Goal: Information Seeking & Learning: Understand process/instructions

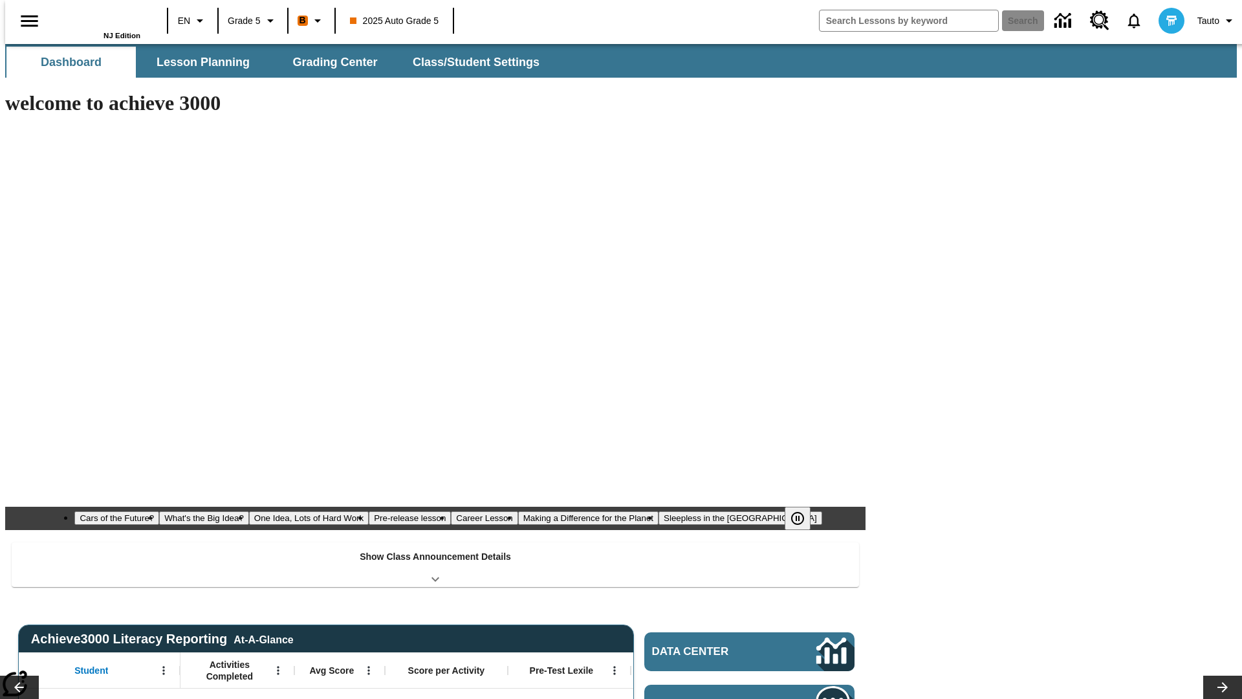
type input "-1"
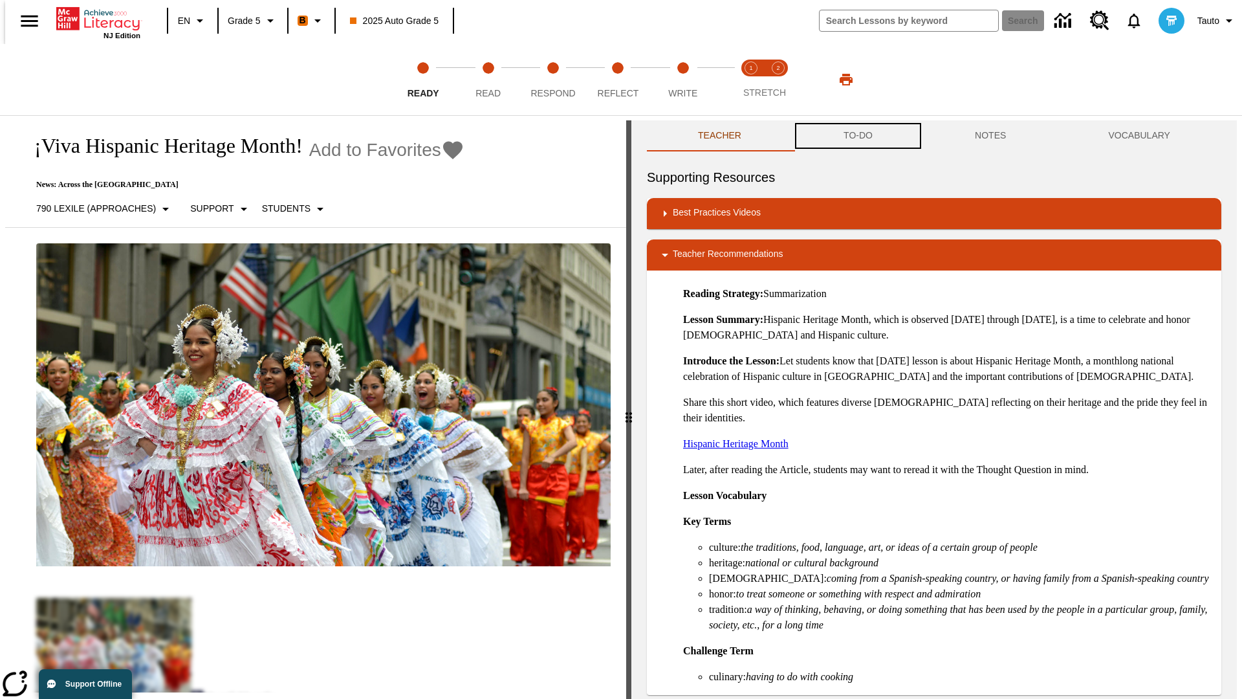
click at [857, 136] on button "TO-DO" at bounding box center [858, 135] width 131 height 31
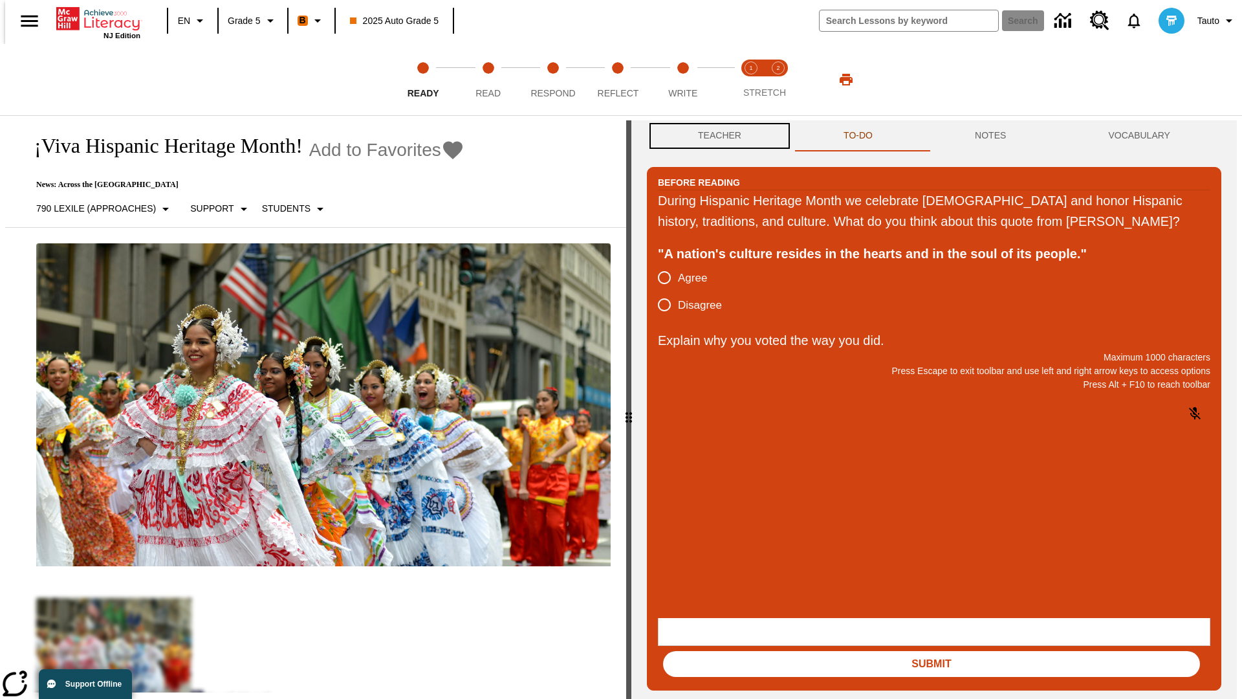
scroll to position [1, 0]
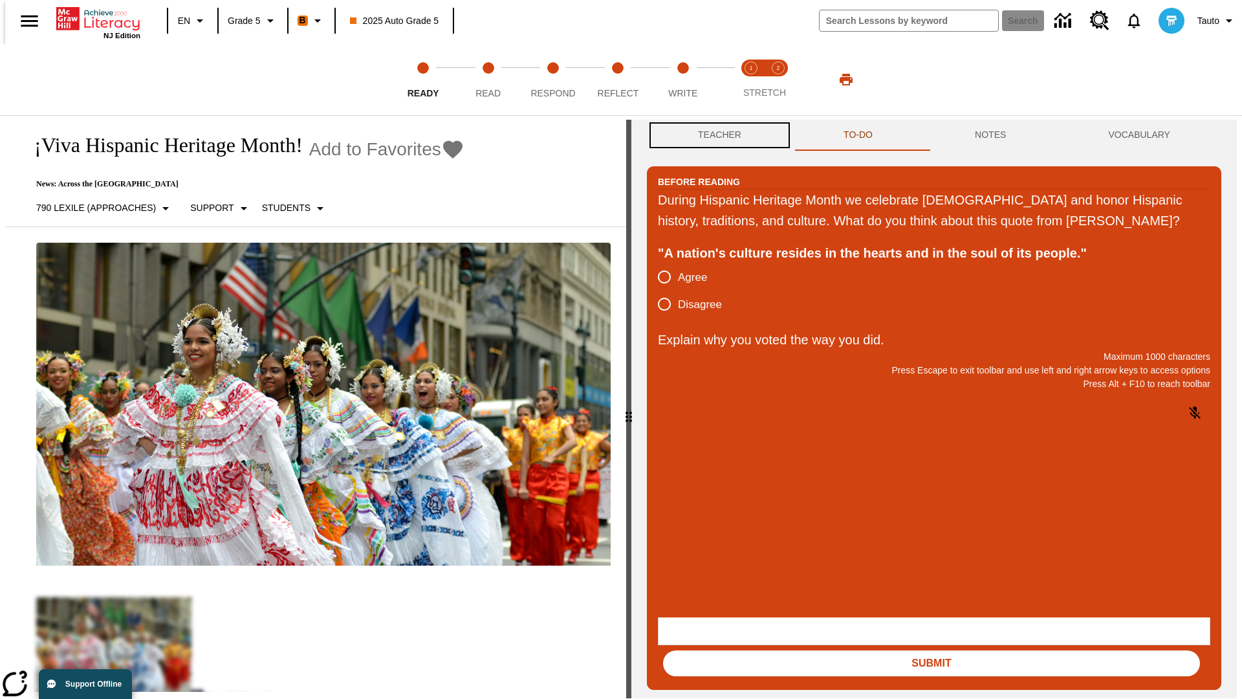
click at [716, 136] on button "Teacher" at bounding box center [720, 135] width 146 height 31
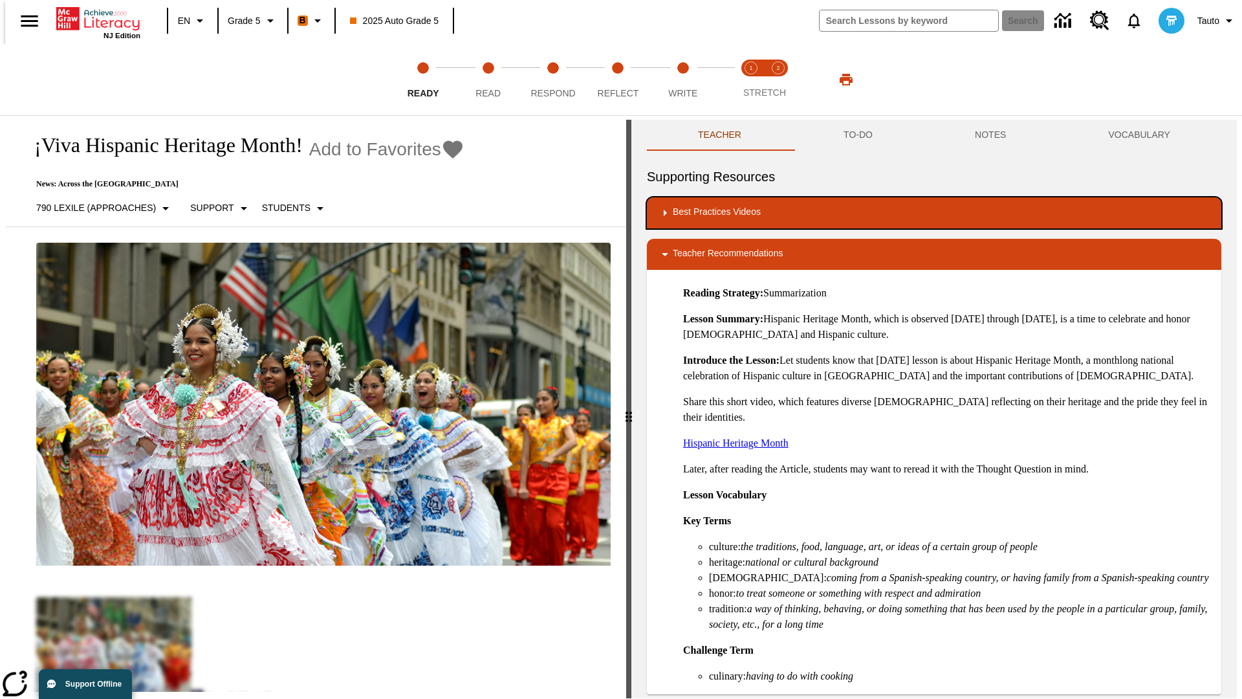
click at [934, 213] on div "Best Practices Videos" at bounding box center [934, 213] width 554 height 16
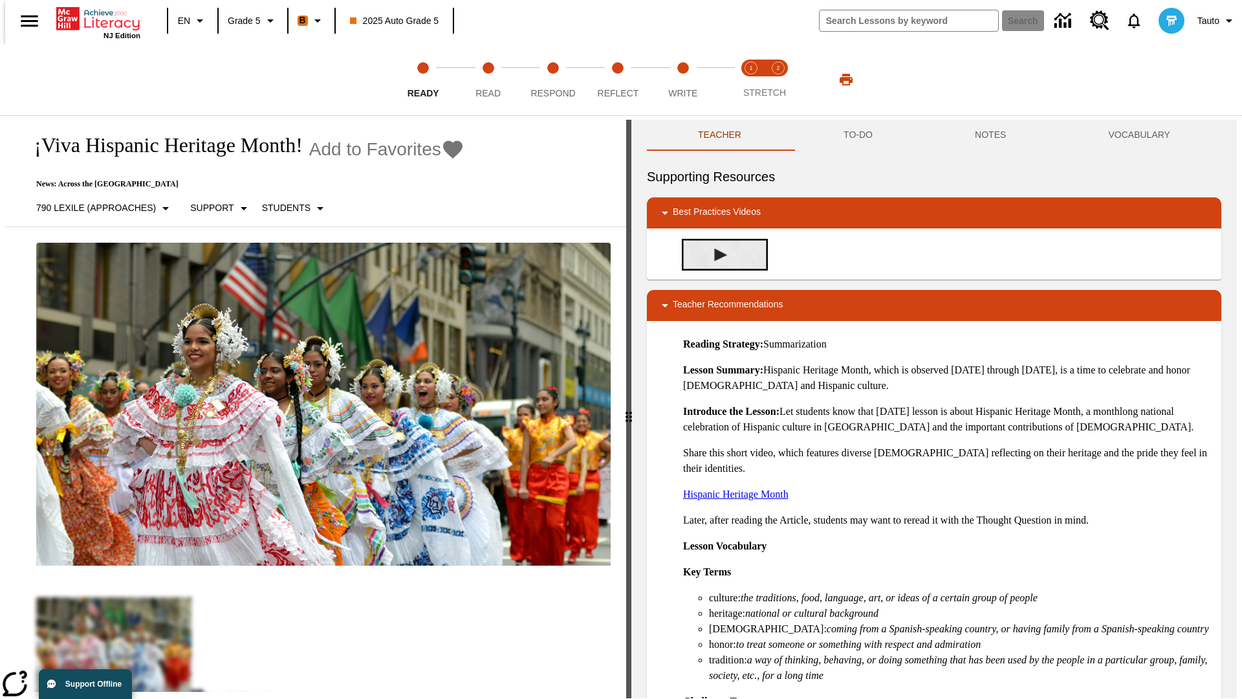
click at [716, 254] on img "Building Academic Vocabulary" at bounding box center [720, 254] width 13 height 13
click at [488, 80] on span "Read" at bounding box center [488, 87] width 25 height 23
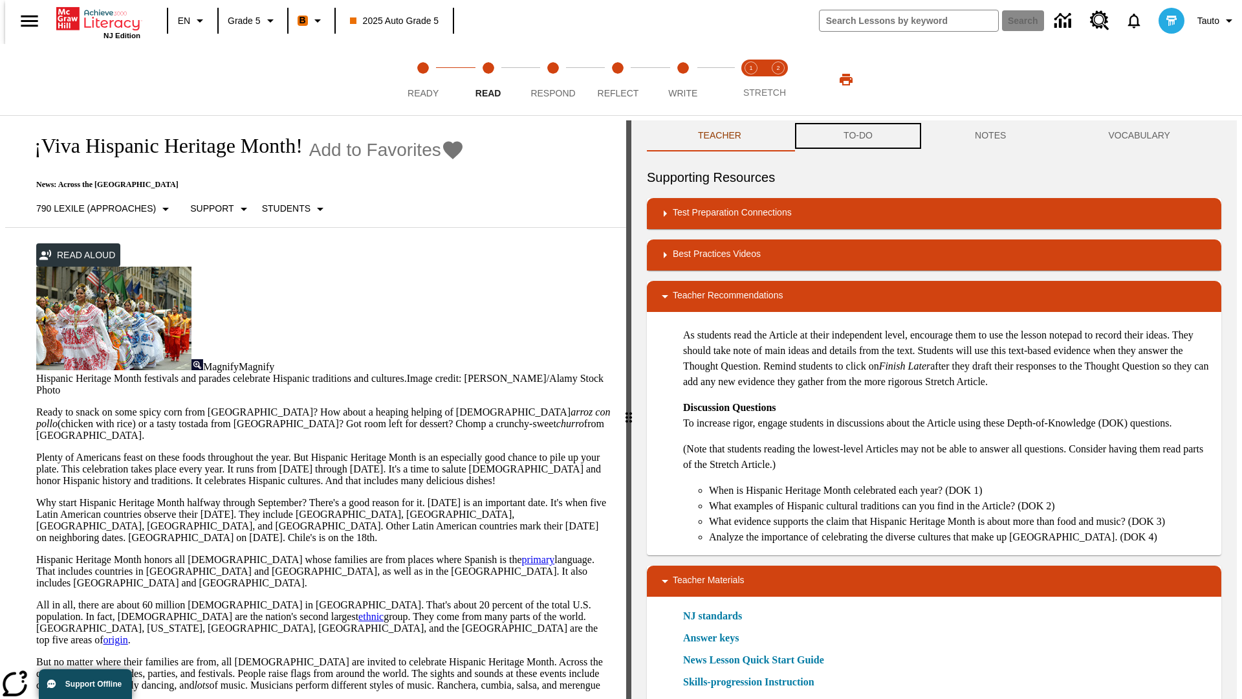
scroll to position [1, 0]
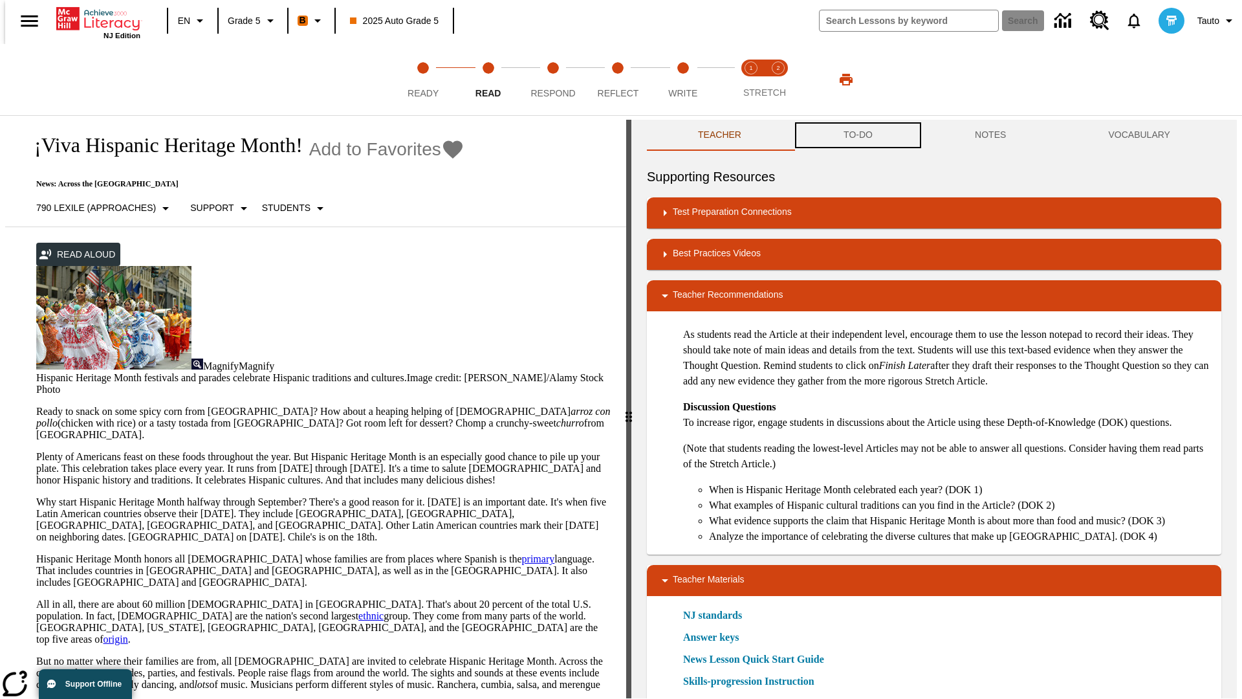
click at [857, 136] on button "TO-DO" at bounding box center [858, 135] width 131 height 31
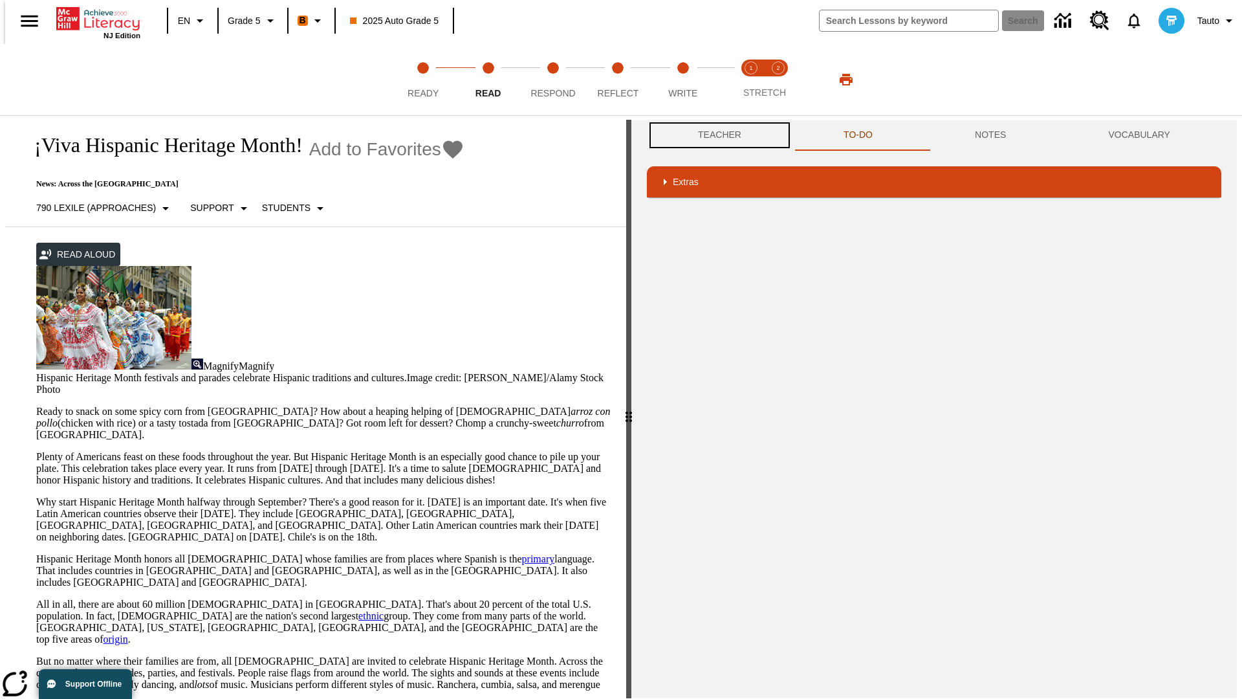
click at [716, 135] on button "Teacher" at bounding box center [720, 135] width 146 height 31
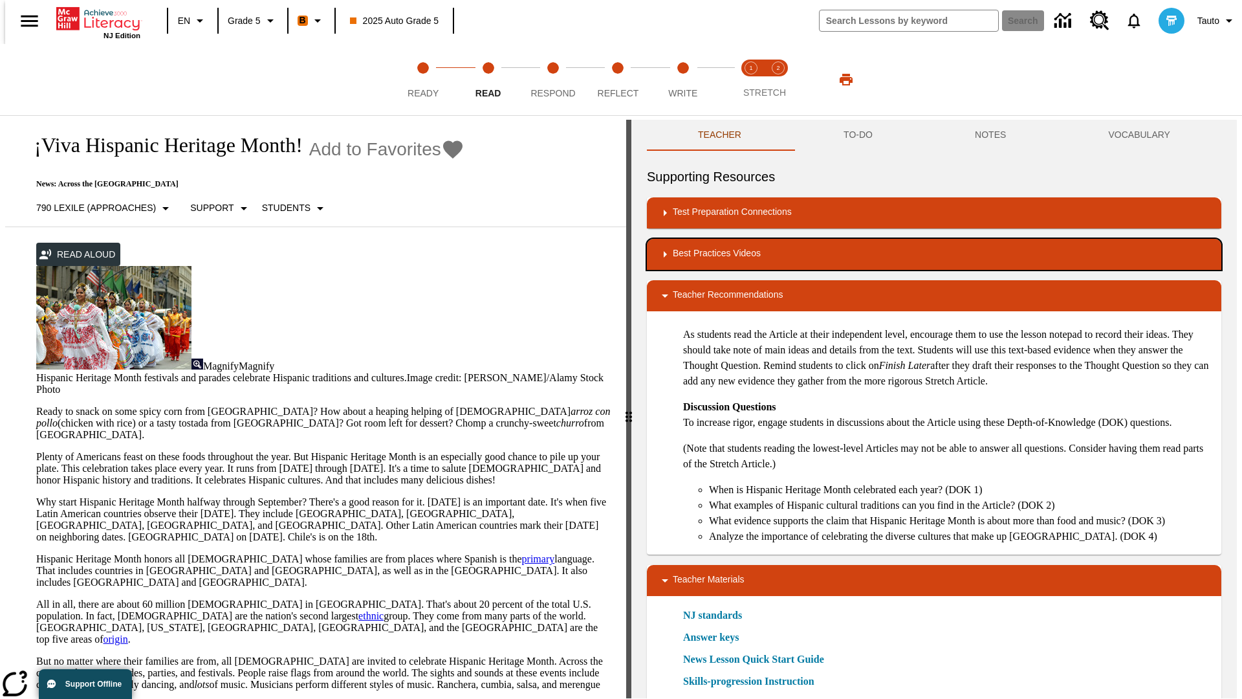
click at [934, 254] on div "Best Practices Videos" at bounding box center [934, 255] width 554 height 16
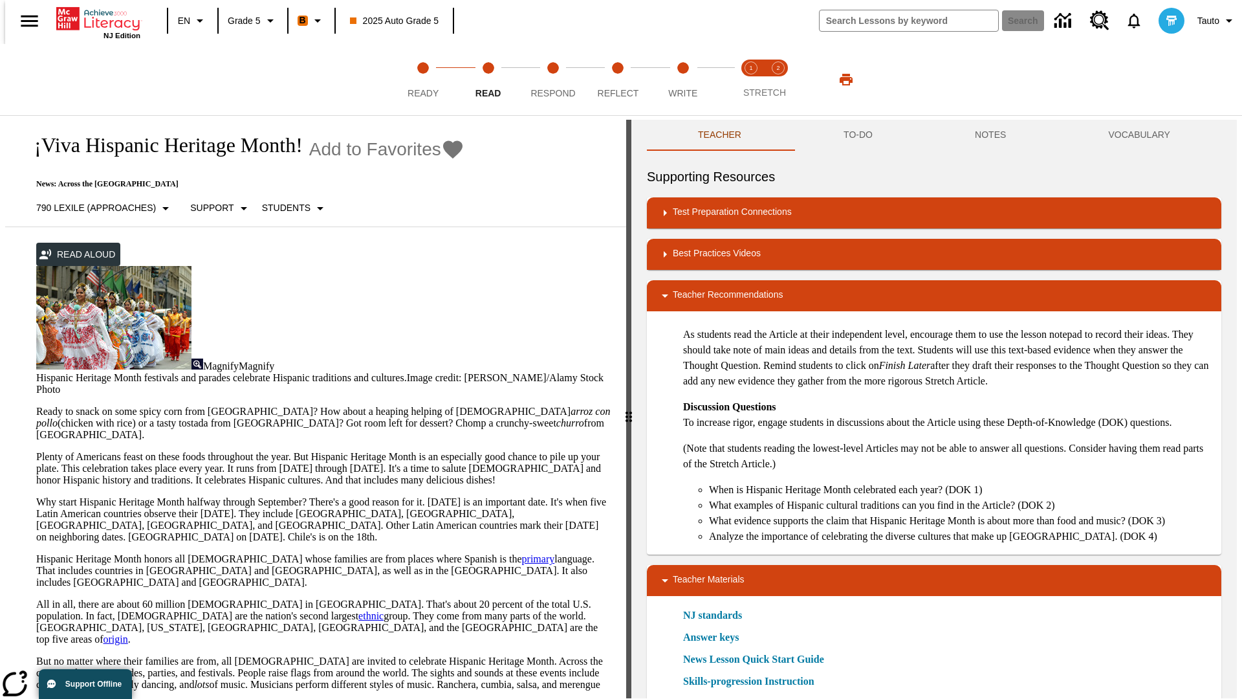
click at [716, 290] on img "Summarization" at bounding box center [720, 296] width 13 height 13
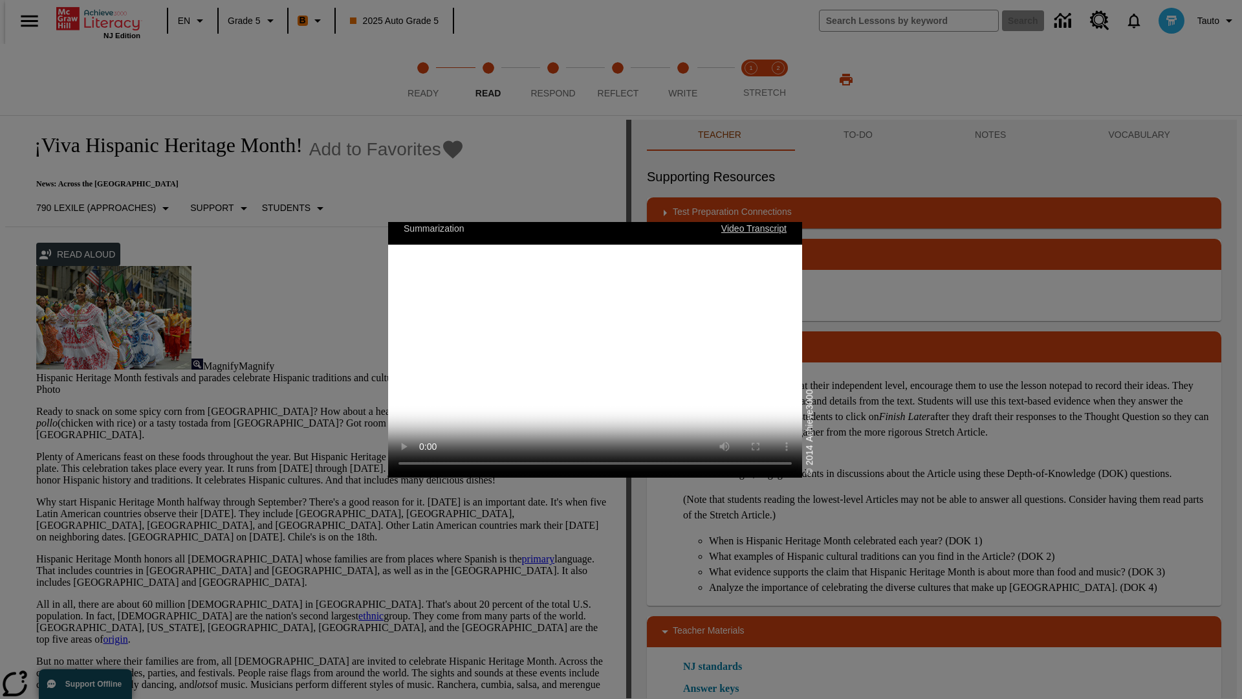
scroll to position [0, 0]
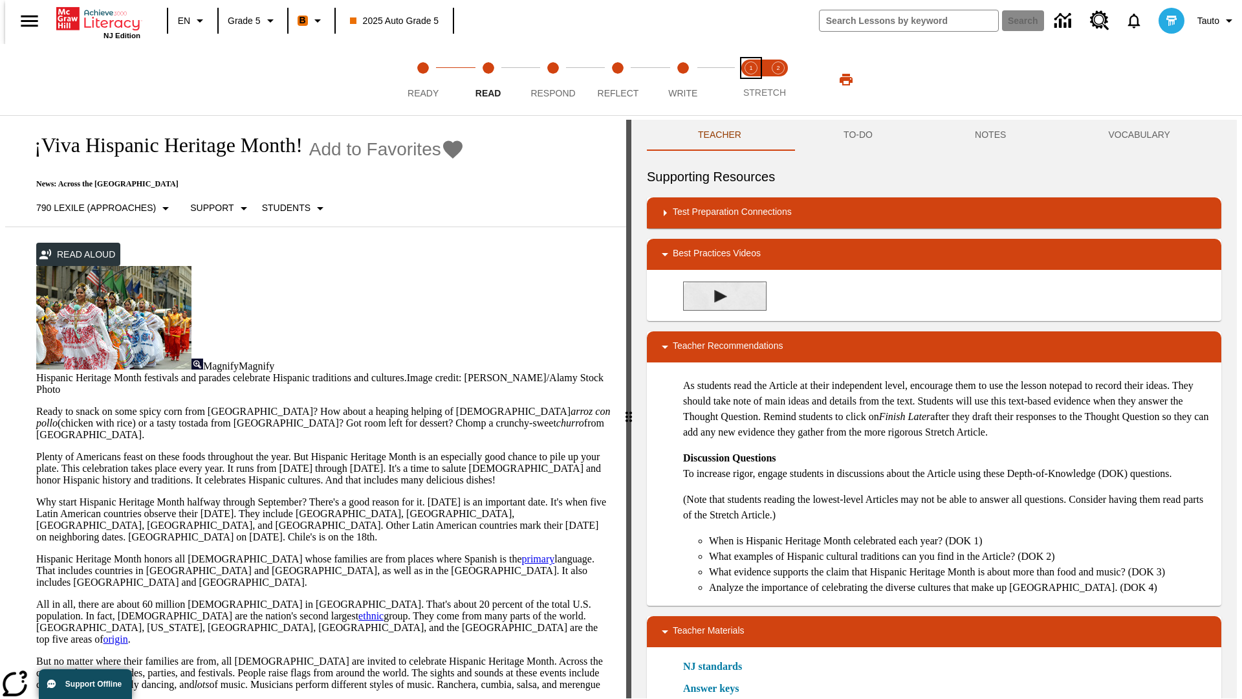
click at [751, 80] on span "Stretch Read step 1 of 2" at bounding box center [751, 87] width 17 height 23
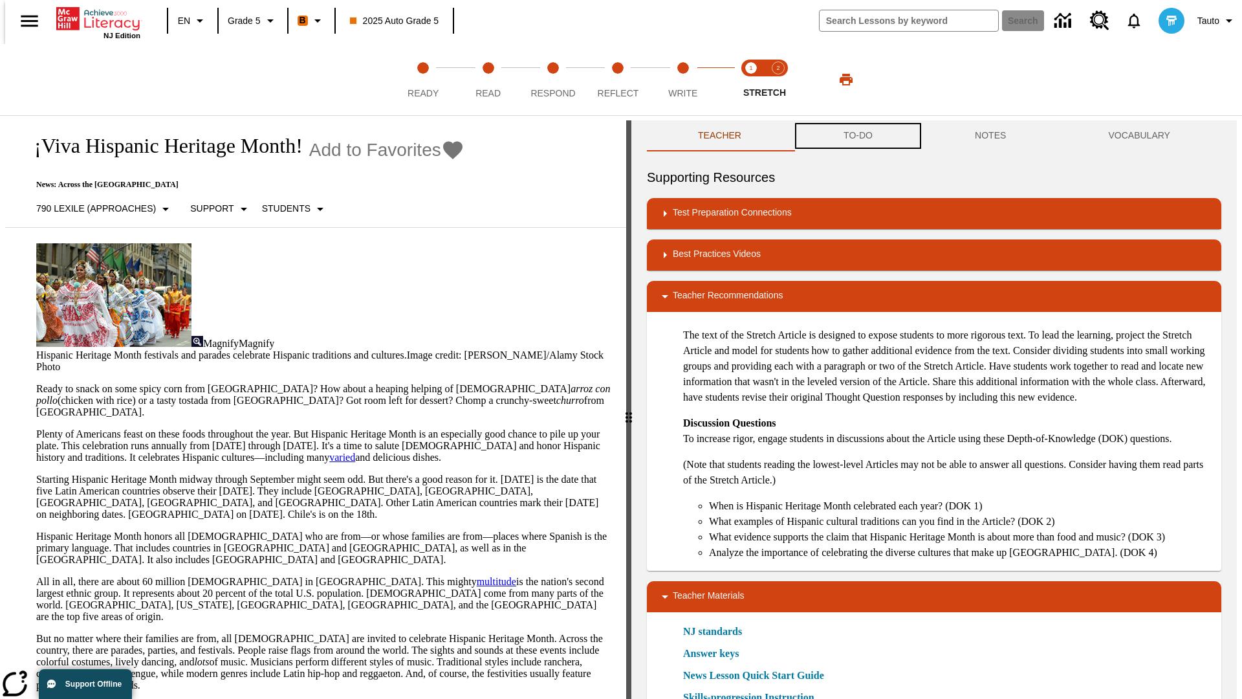
scroll to position [1, 0]
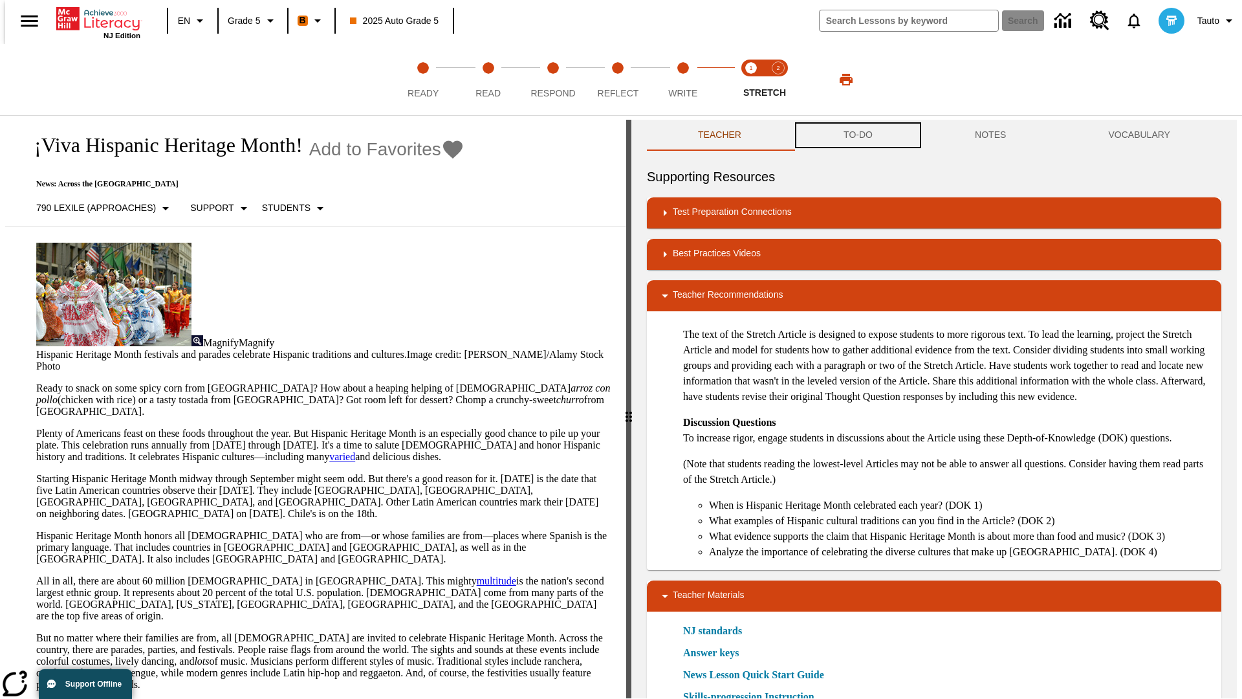
click at [857, 136] on button "TO-DO" at bounding box center [858, 135] width 131 height 31
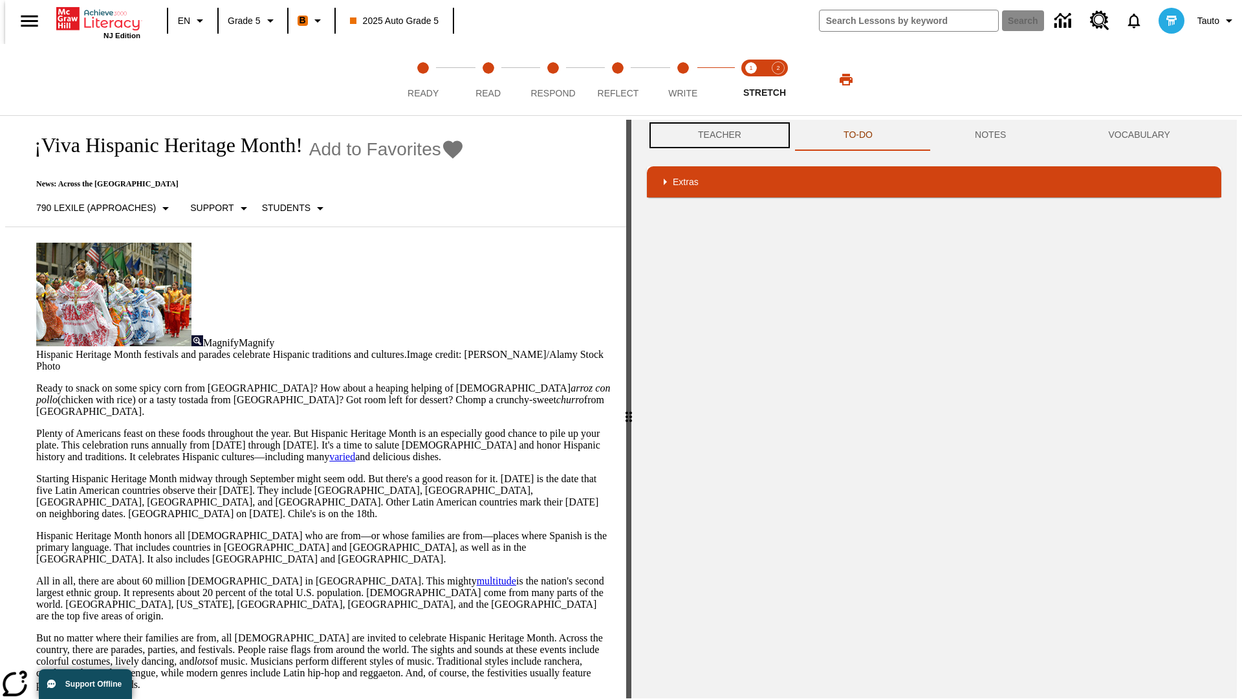
click at [716, 135] on button "Teacher" at bounding box center [720, 135] width 146 height 31
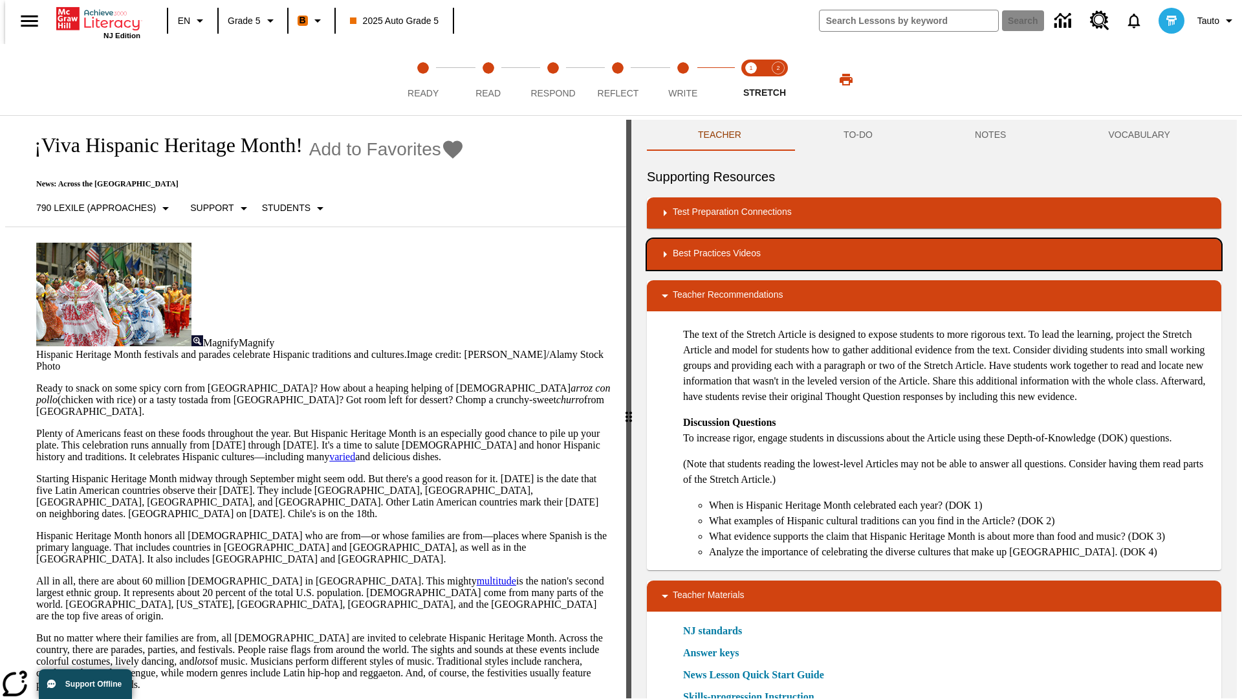
click at [934, 254] on div "Best Practices Videos" at bounding box center [934, 255] width 554 height 16
